Goal: Transaction & Acquisition: Purchase product/service

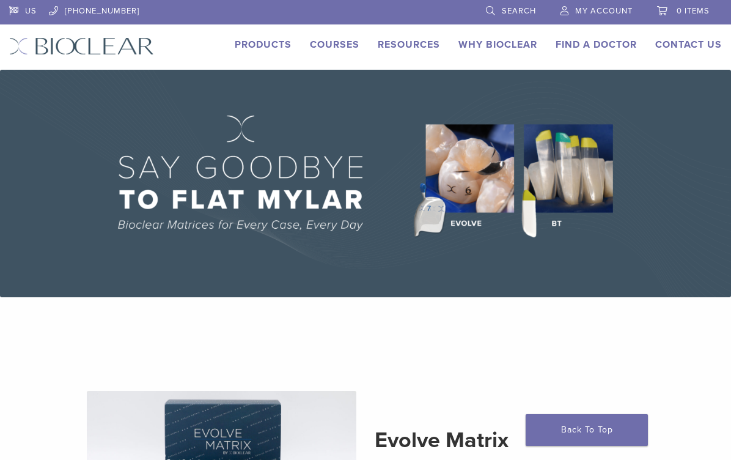
click at [276, 43] on link "Products" at bounding box center [263, 45] width 57 height 12
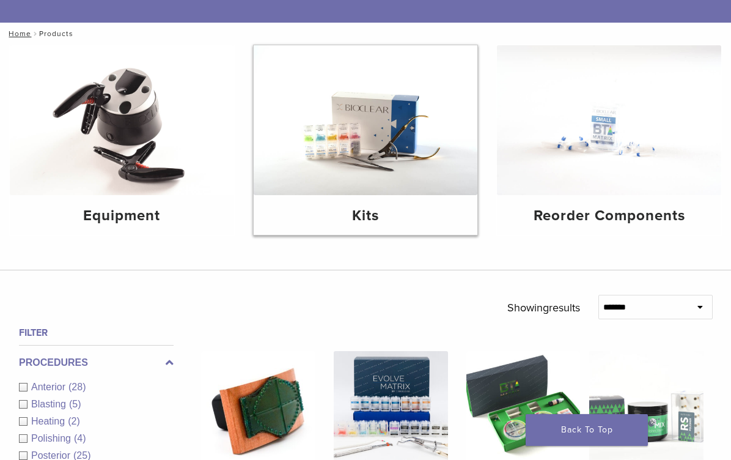
scroll to position [116, 0]
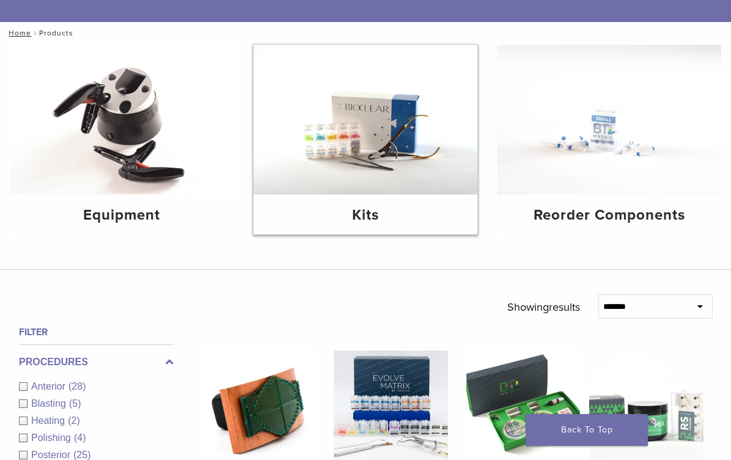
click at [323, 167] on img at bounding box center [366, 120] width 224 height 150
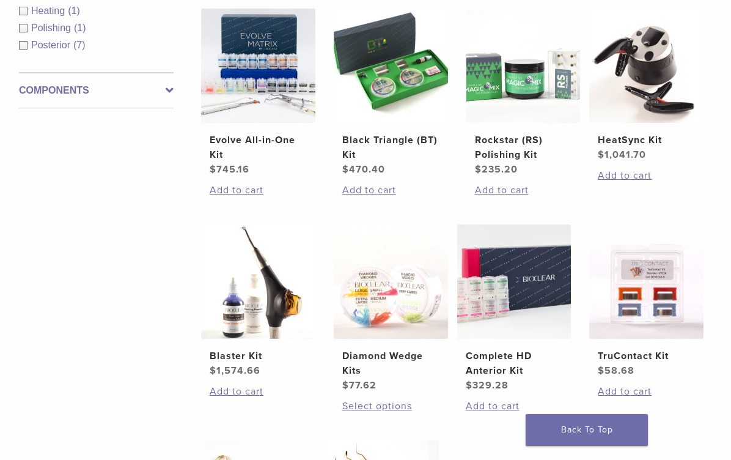
scroll to position [123, 0]
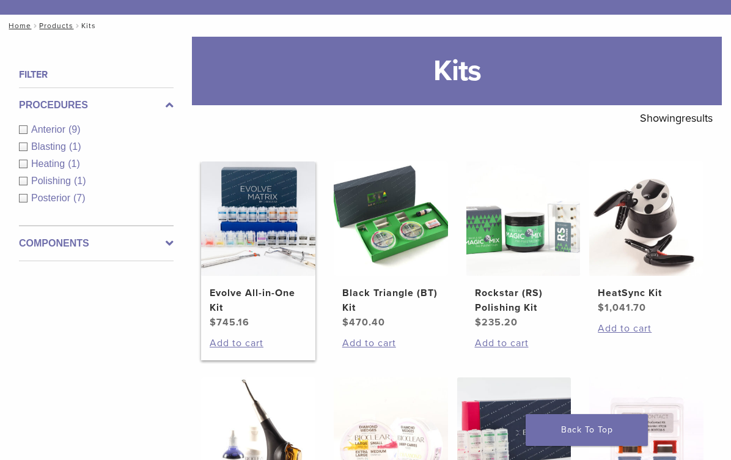
click at [229, 315] on h2 "Evolve All-in-One Kit" at bounding box center [258, 299] width 97 height 29
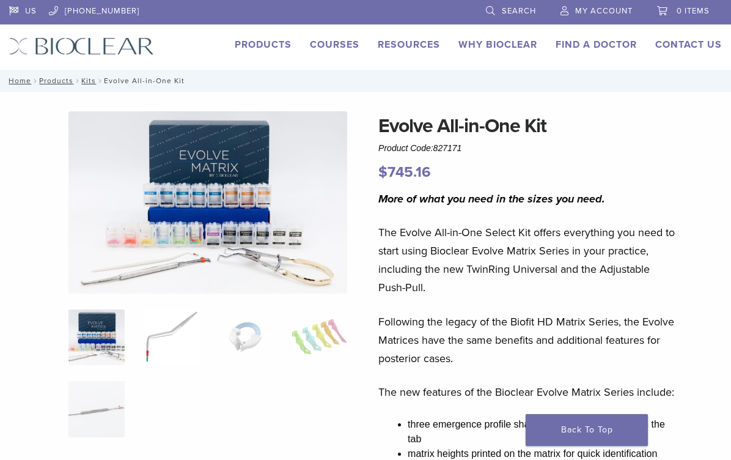
click at [164, 343] on img at bounding box center [171, 337] width 56 height 56
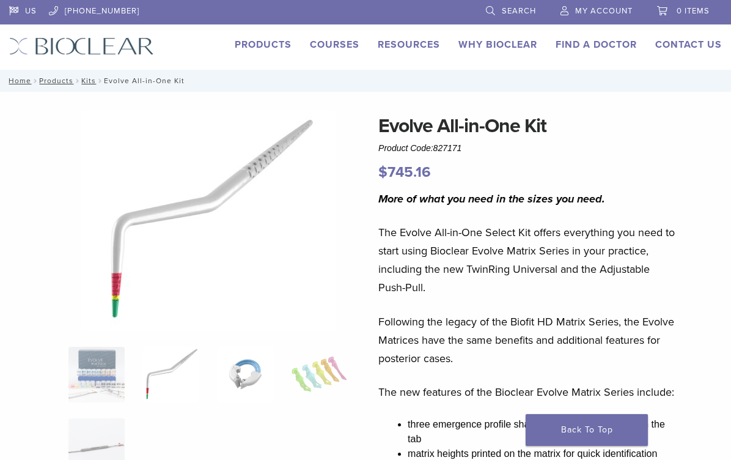
click at [230, 368] on img at bounding box center [245, 375] width 56 height 56
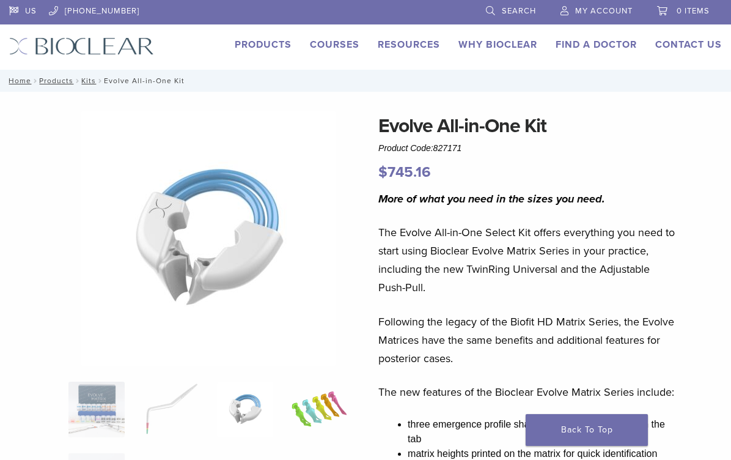
click at [320, 416] on img at bounding box center [320, 409] width 56 height 56
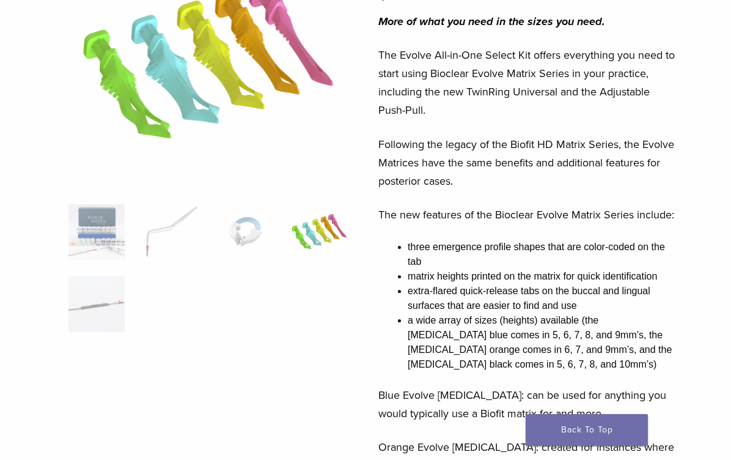
scroll to position [320, 0]
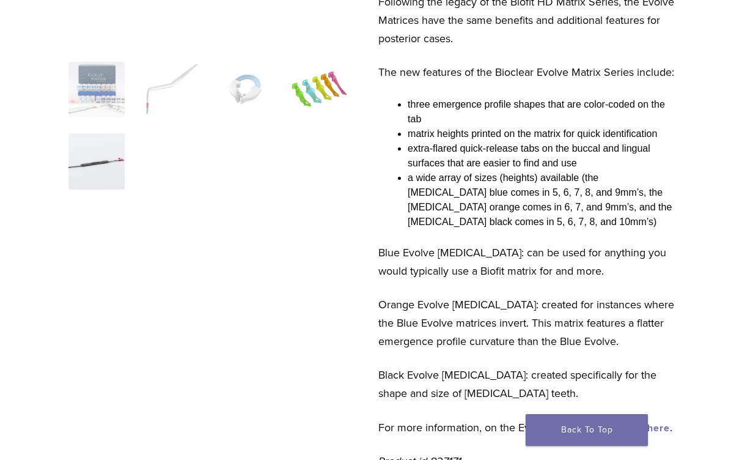
click at [98, 178] on img at bounding box center [96, 161] width 56 height 56
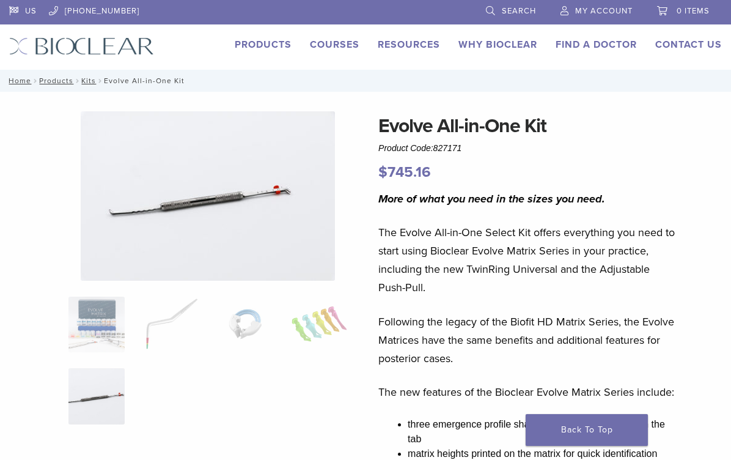
scroll to position [0, 0]
click at [95, 301] on img at bounding box center [96, 324] width 56 height 56
